Goal: Transaction & Acquisition: Purchase product/service

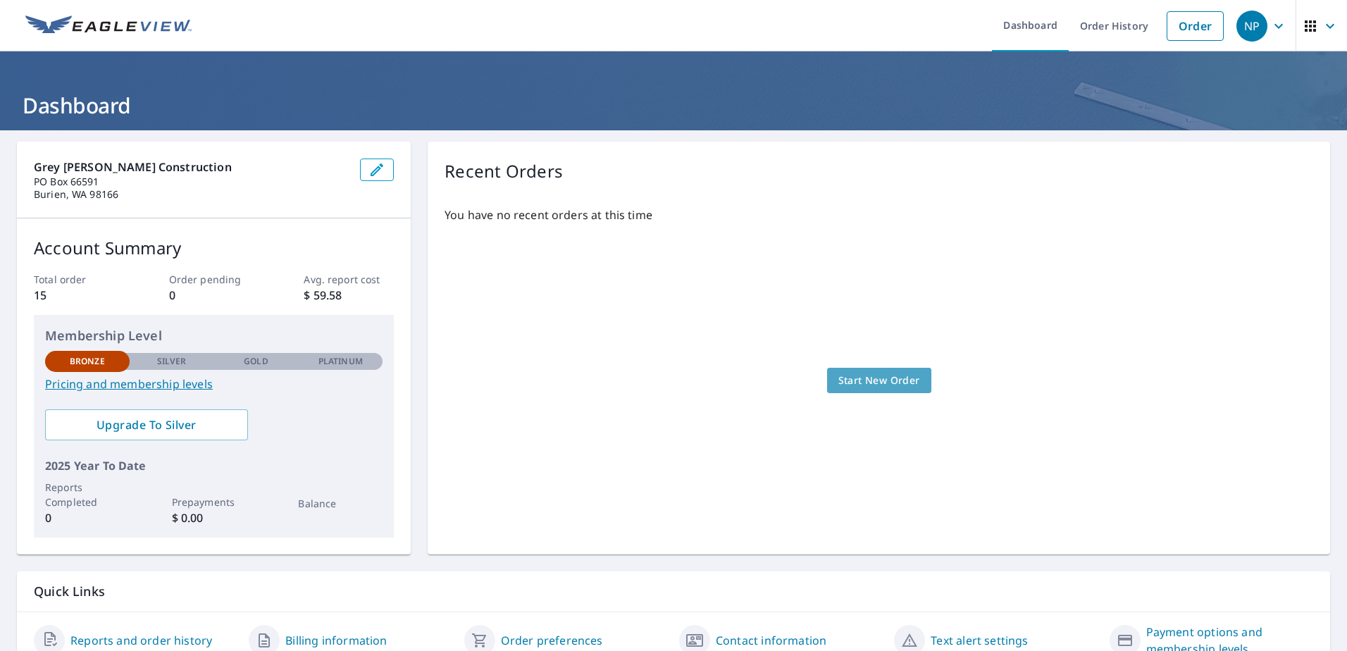
click at [865, 377] on span "Start New Order" at bounding box center [879, 381] width 82 height 18
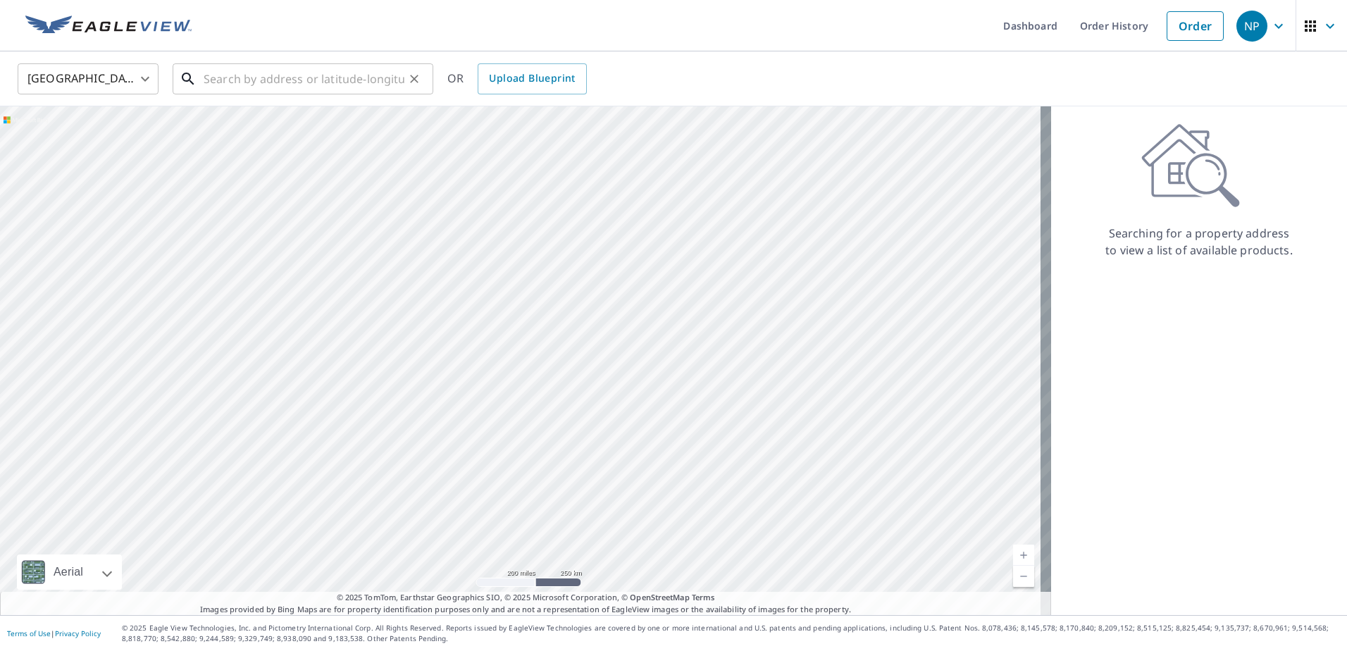
click at [286, 78] on input "text" at bounding box center [304, 78] width 201 height 39
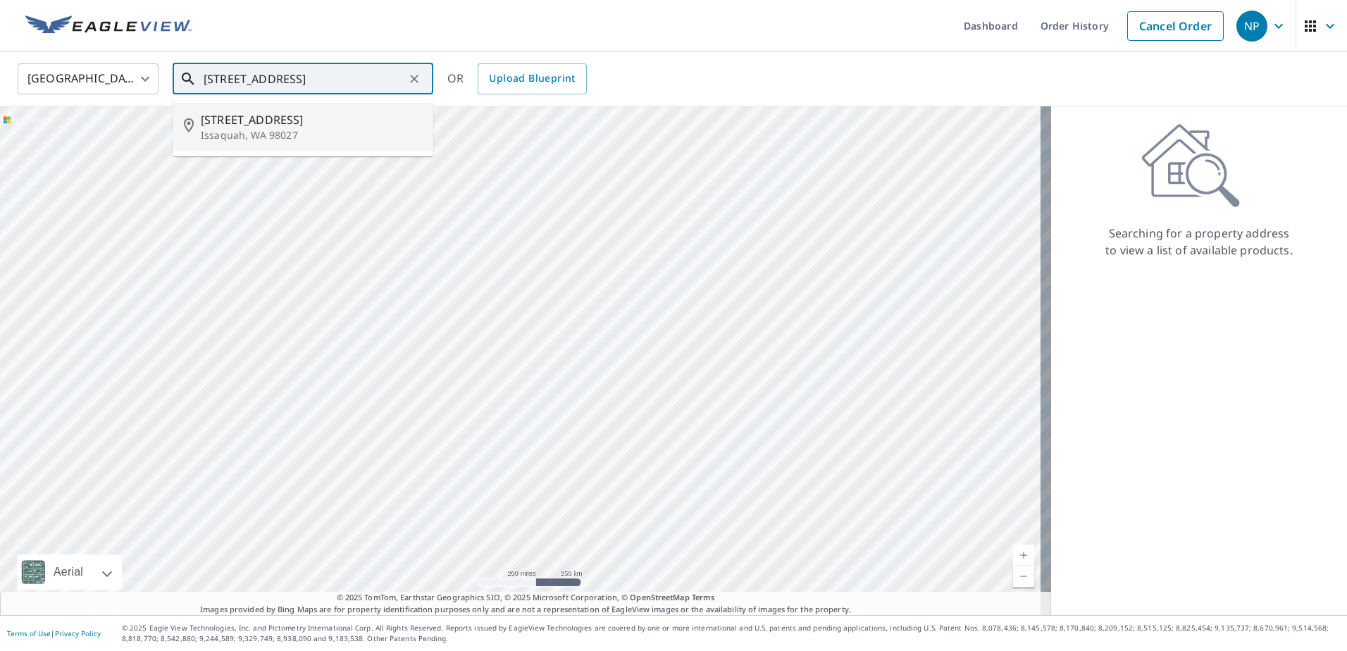
click at [270, 132] on p "Issaquah, WA 98027" at bounding box center [311, 135] width 221 height 14
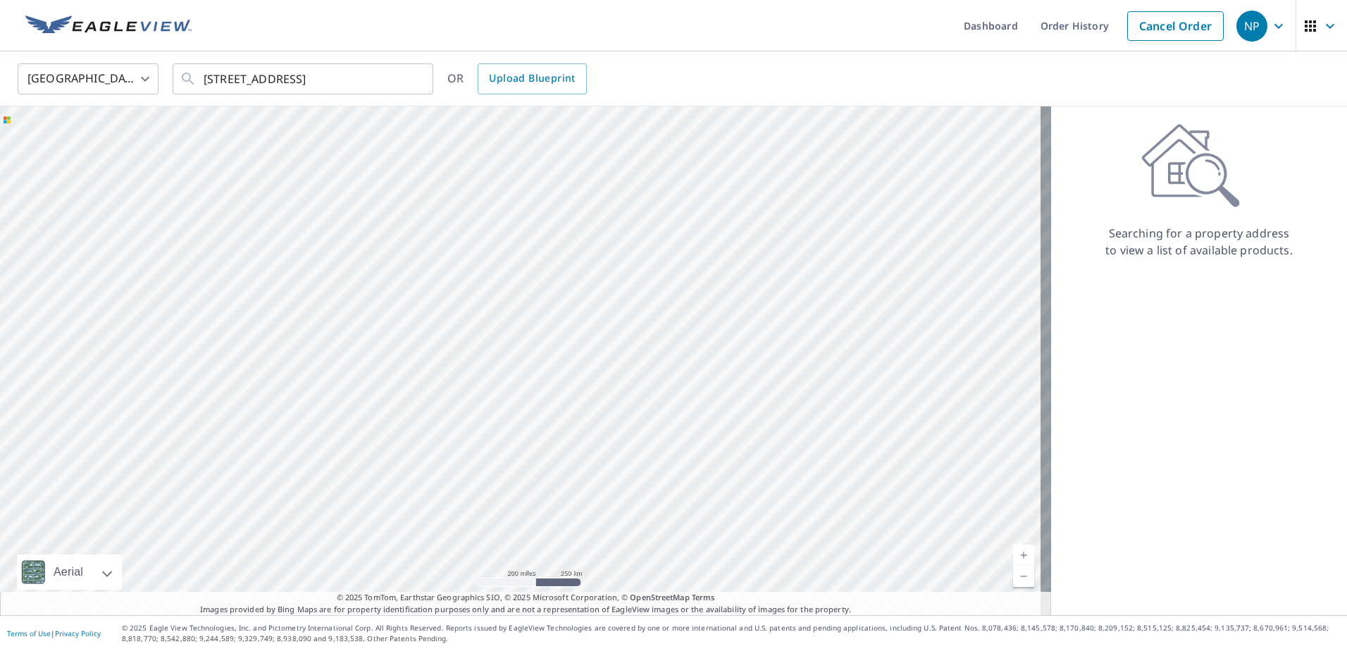
type input "[STREET_ADDRESS]"
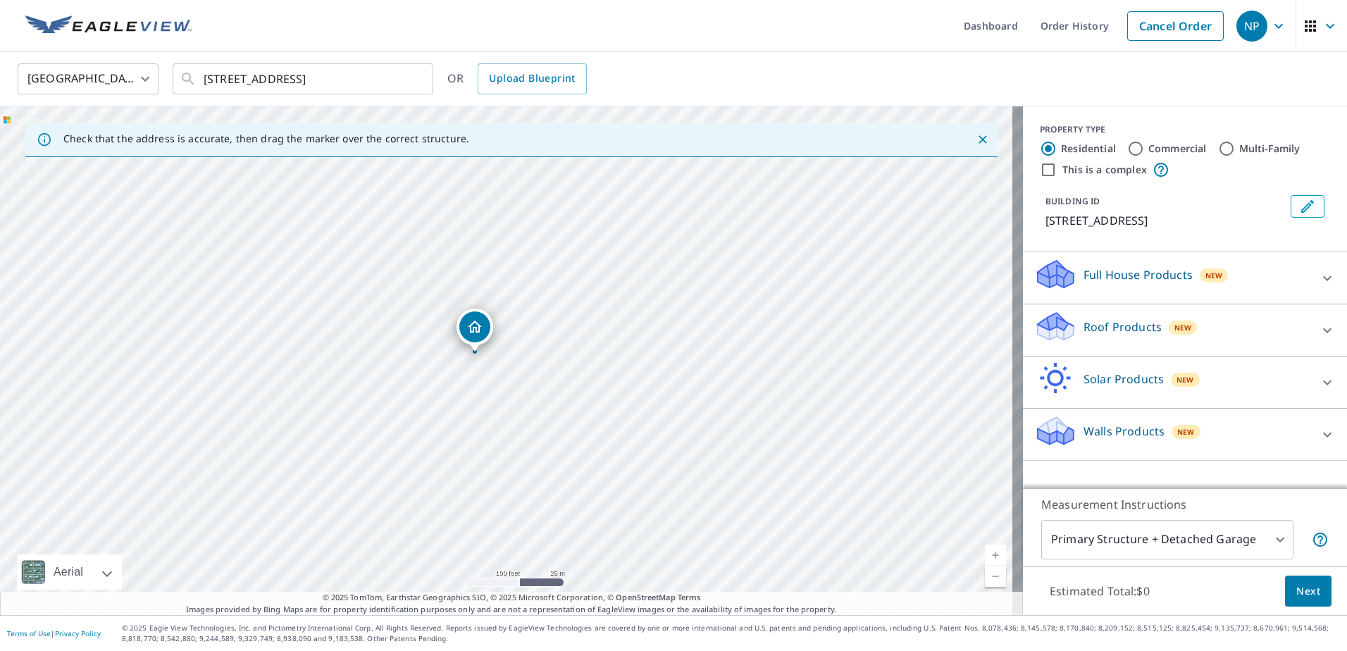
click at [1318, 327] on icon at bounding box center [1326, 330] width 17 height 17
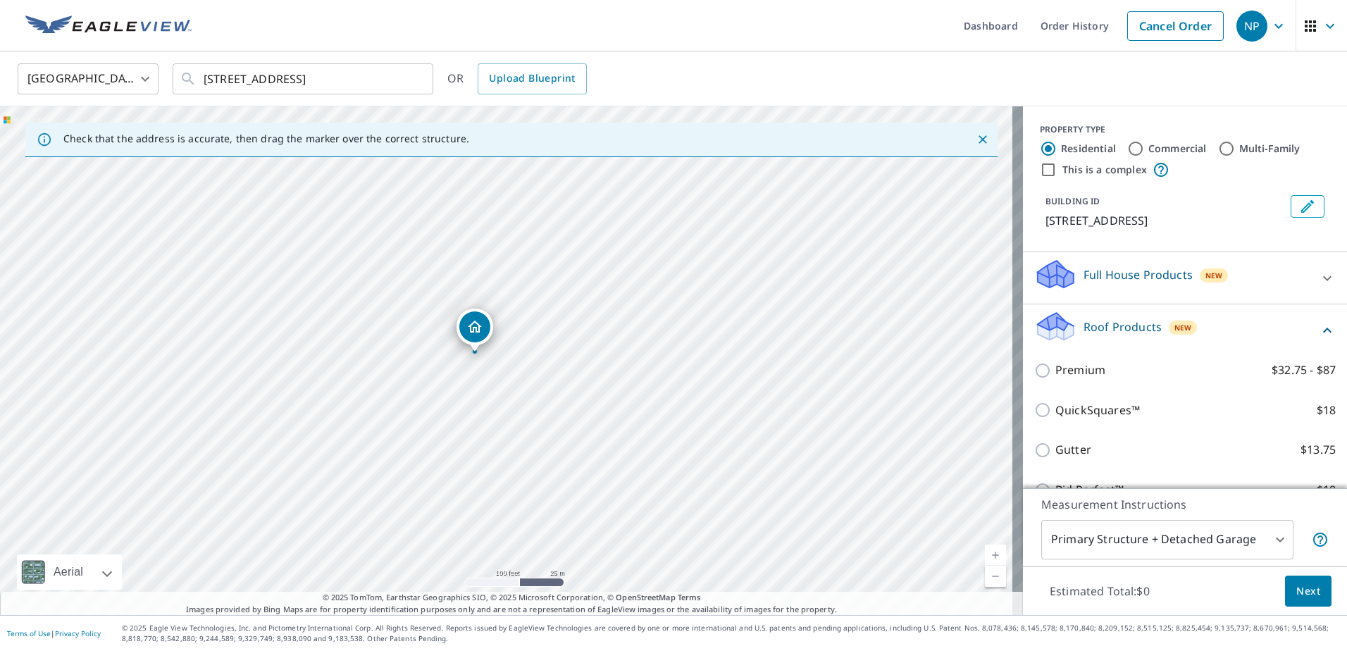
click at [1323, 277] on icon at bounding box center [1327, 277] width 8 height 5
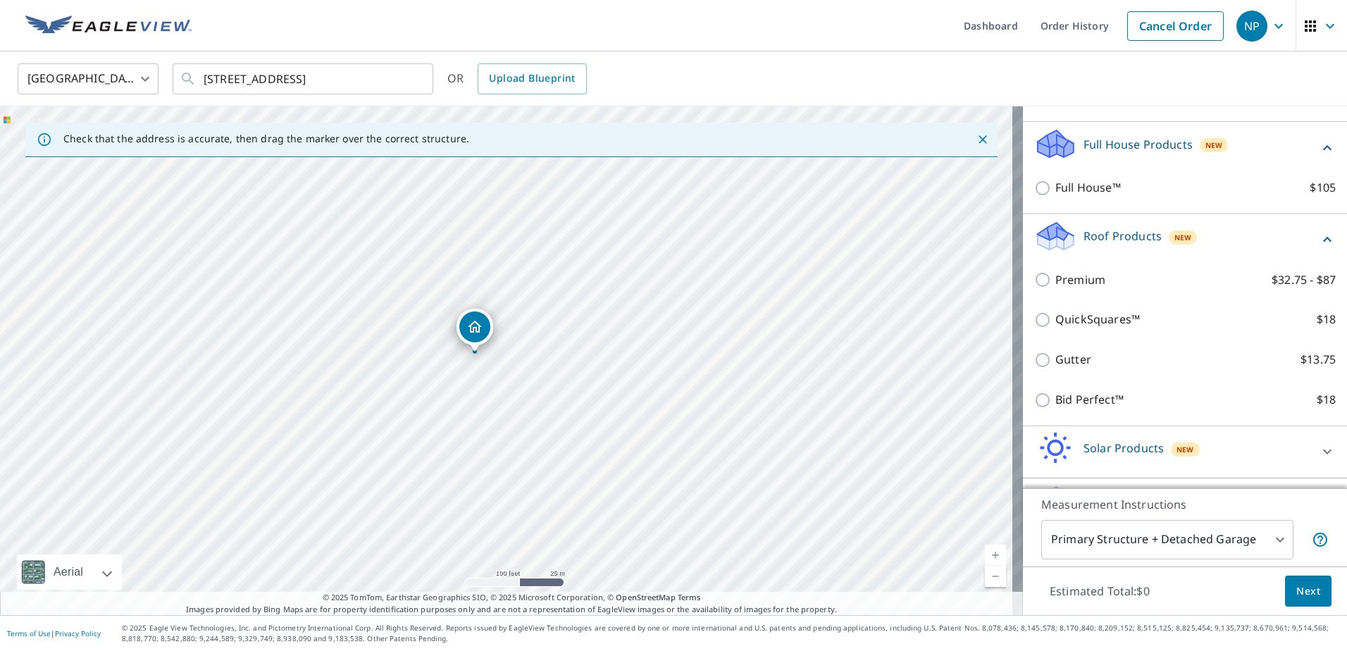
scroll to position [141, 0]
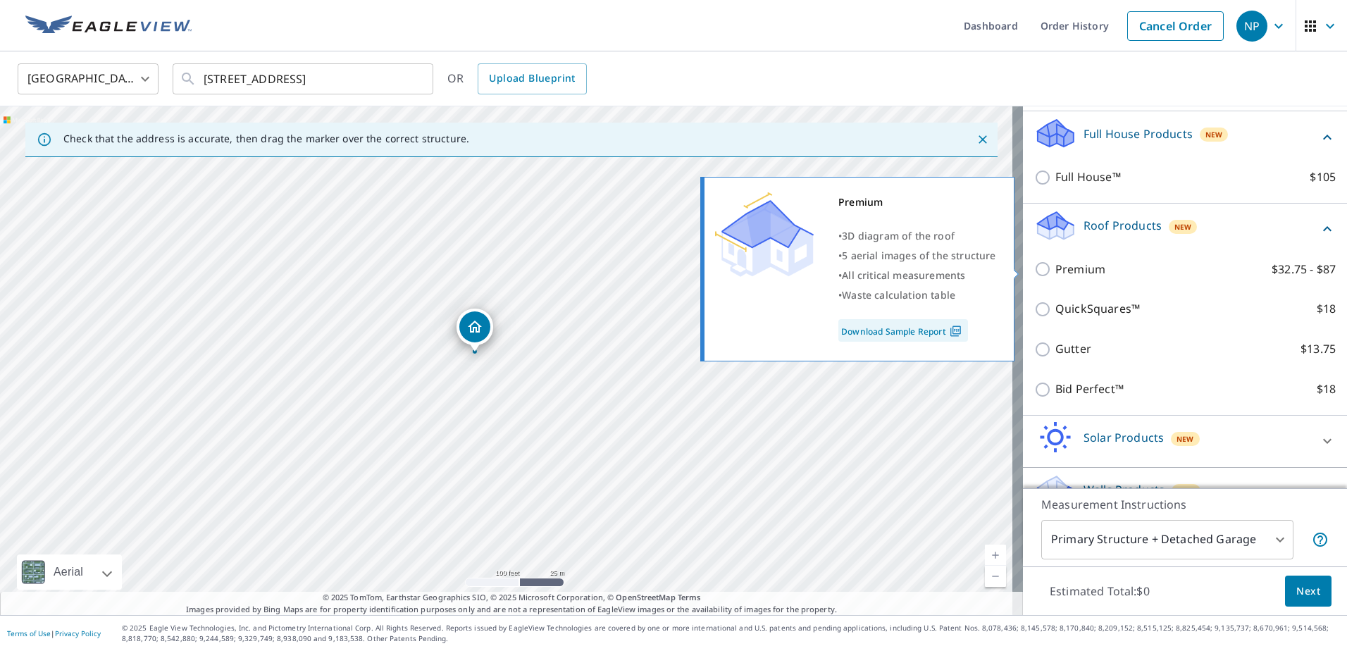
click at [1034, 269] on input "Premium $32.75 - $87" at bounding box center [1044, 269] width 21 height 17
checkbox input "true"
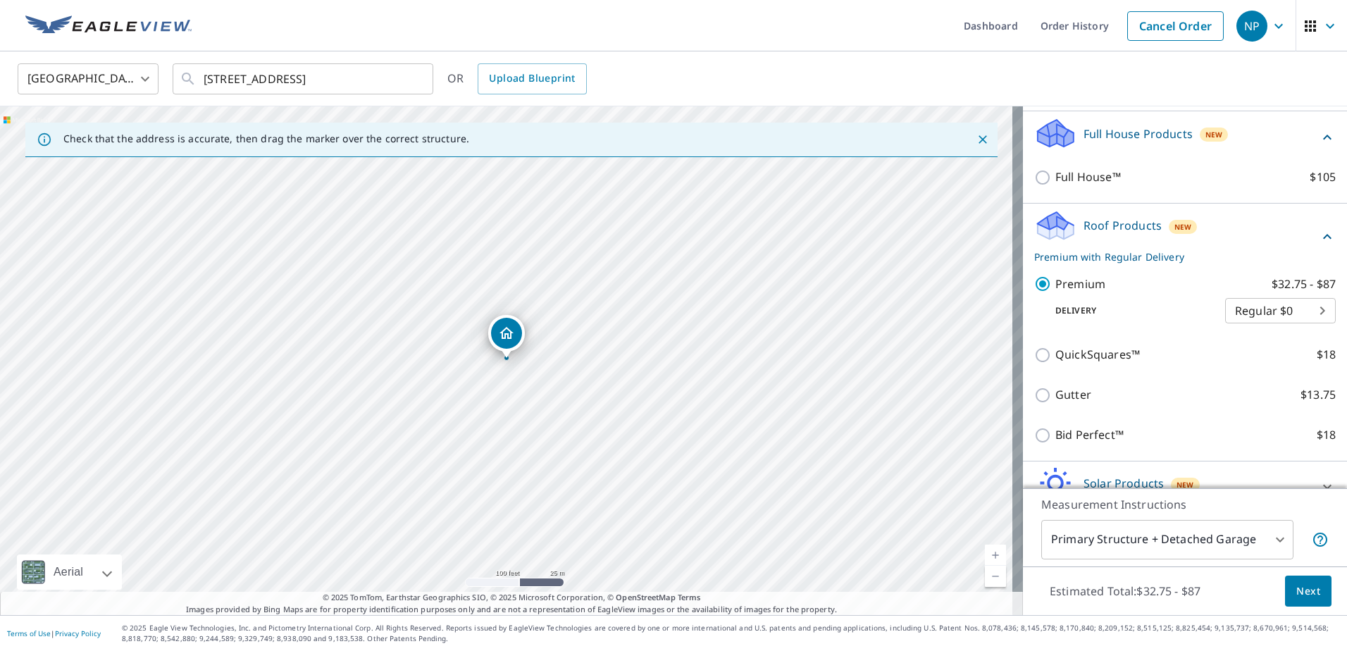
click at [1295, 311] on body "NP NP Dashboard Order History Cancel Order NP [GEOGRAPHIC_DATA] [GEOGRAPHIC_DAT…" at bounding box center [673, 325] width 1347 height 651
click at [1262, 336] on li "Express $31.75" at bounding box center [1259, 335] width 111 height 25
type input "4"
click at [1268, 539] on body "NP NP Dashboard Order History Cancel Order NP [GEOGRAPHIC_DATA] [GEOGRAPHIC_DAT…" at bounding box center [673, 325] width 1347 height 651
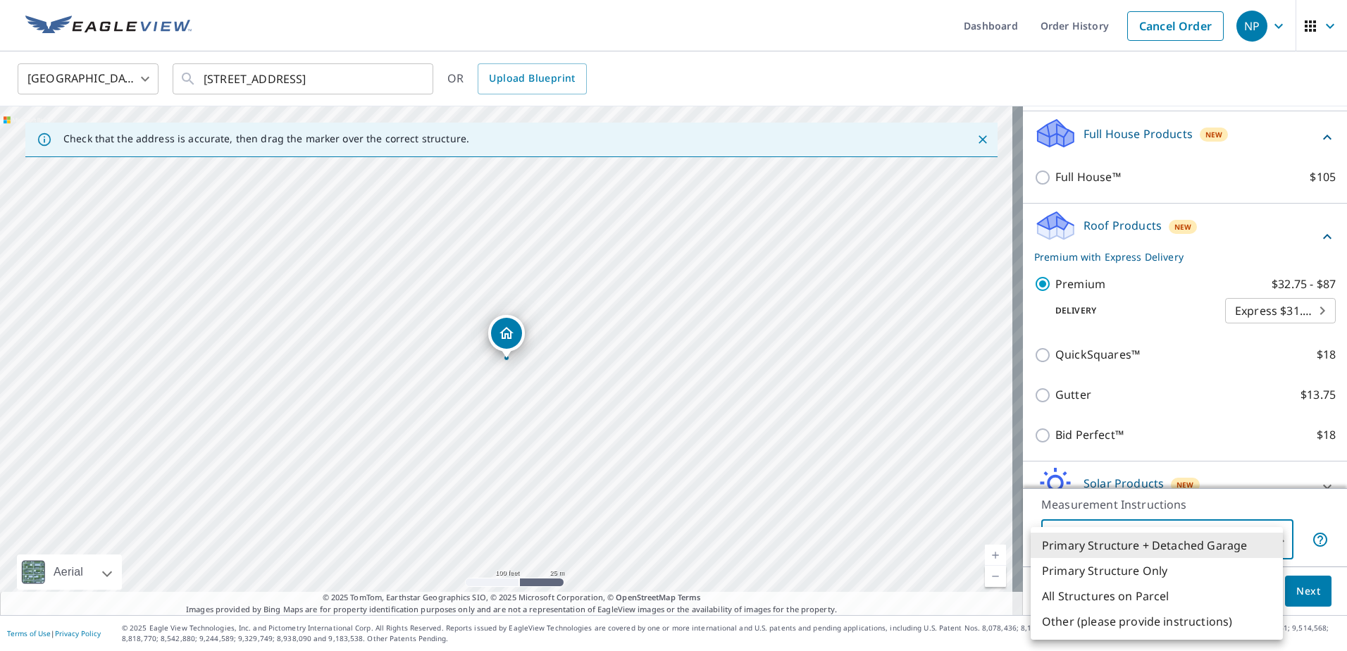
click at [1147, 597] on li "All Structures on Parcel" at bounding box center [1156, 595] width 252 height 25
type input "3"
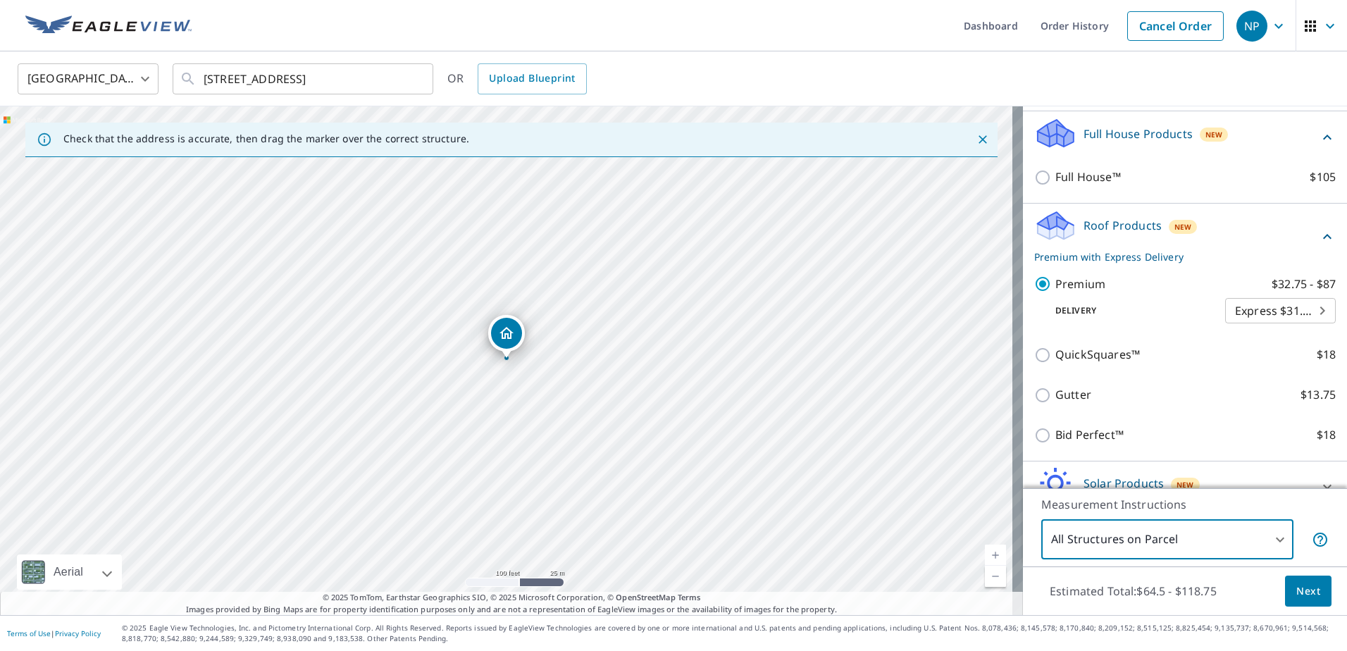
click at [1298, 592] on span "Next" at bounding box center [1308, 591] width 24 height 18
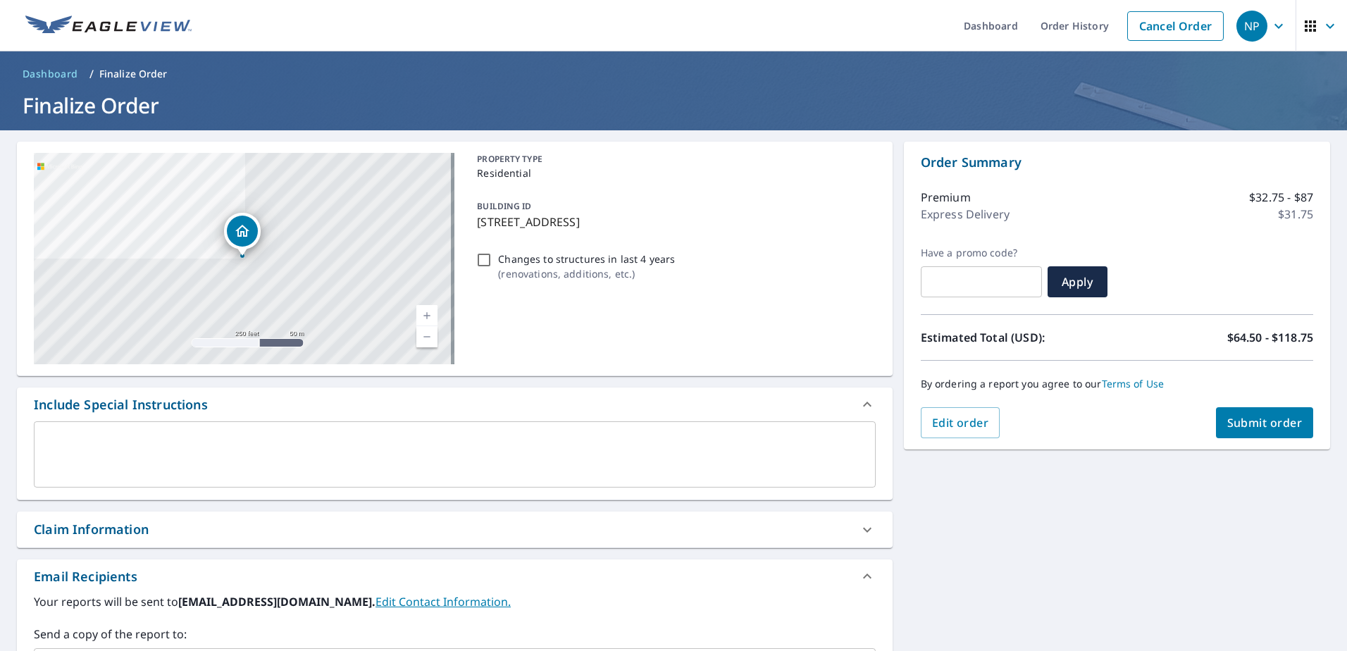
click at [1271, 422] on span "Submit order" at bounding box center [1264, 422] width 75 height 15
